Goal: Information Seeking & Learning: Find specific fact

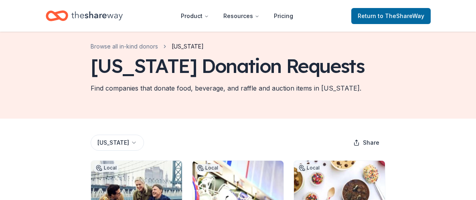
scroll to position [5, 0]
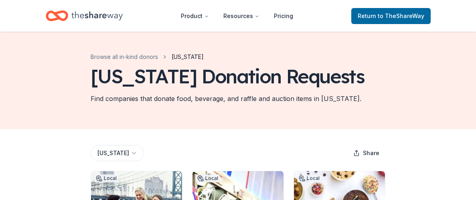
click at [126, 154] on html "Product Resources Pricing Return to TheShareWay Browse all in-kind donors [US_S…" at bounding box center [238, 95] width 476 height 200
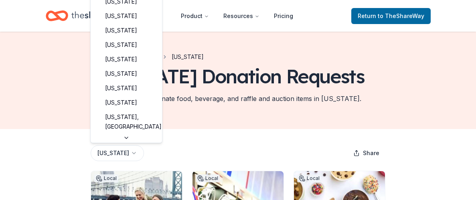
scroll to position [337, 0]
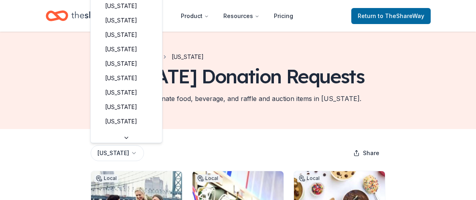
click at [204, 126] on html "Product Resources Pricing Return to TheShareWay Browse all in-kind donors [US_S…" at bounding box center [238, 95] width 476 height 200
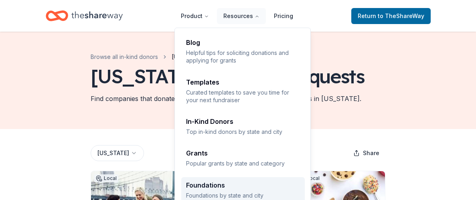
click at [236, 183] on div "Foundations" at bounding box center [243, 185] width 114 height 6
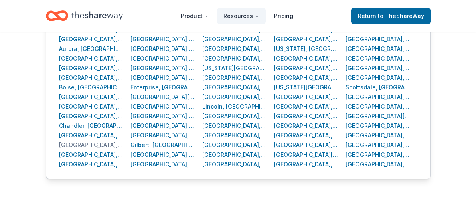
scroll to position [331, 0]
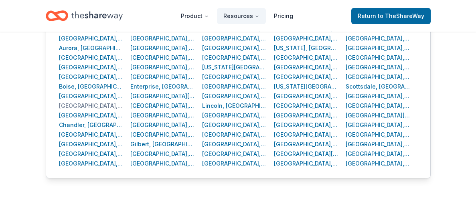
click at [70, 106] on div "[GEOGRAPHIC_DATA], [GEOGRAPHIC_DATA]" at bounding box center [91, 106] width 65 height 10
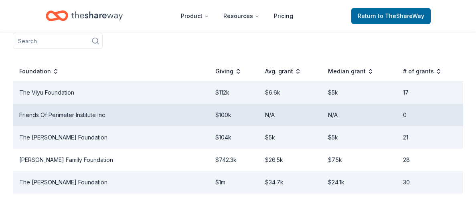
scroll to position [183, 0]
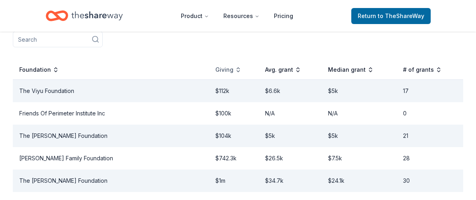
click at [215, 65] on div "Giving" at bounding box center [228, 70] width 26 height 10
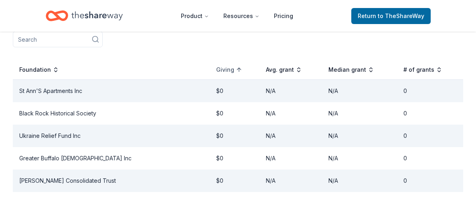
click at [219, 65] on div "Giving" at bounding box center [229, 70] width 26 height 10
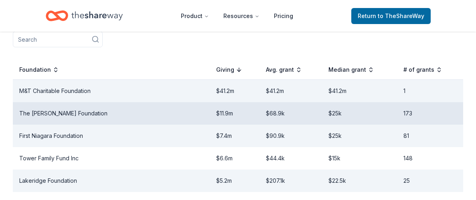
click at [76, 102] on td "The [PERSON_NAME] Foundation" at bounding box center [111, 113] width 197 height 22
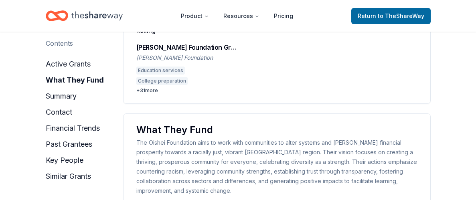
scroll to position [196, 0]
